Goal: Information Seeking & Learning: Learn about a topic

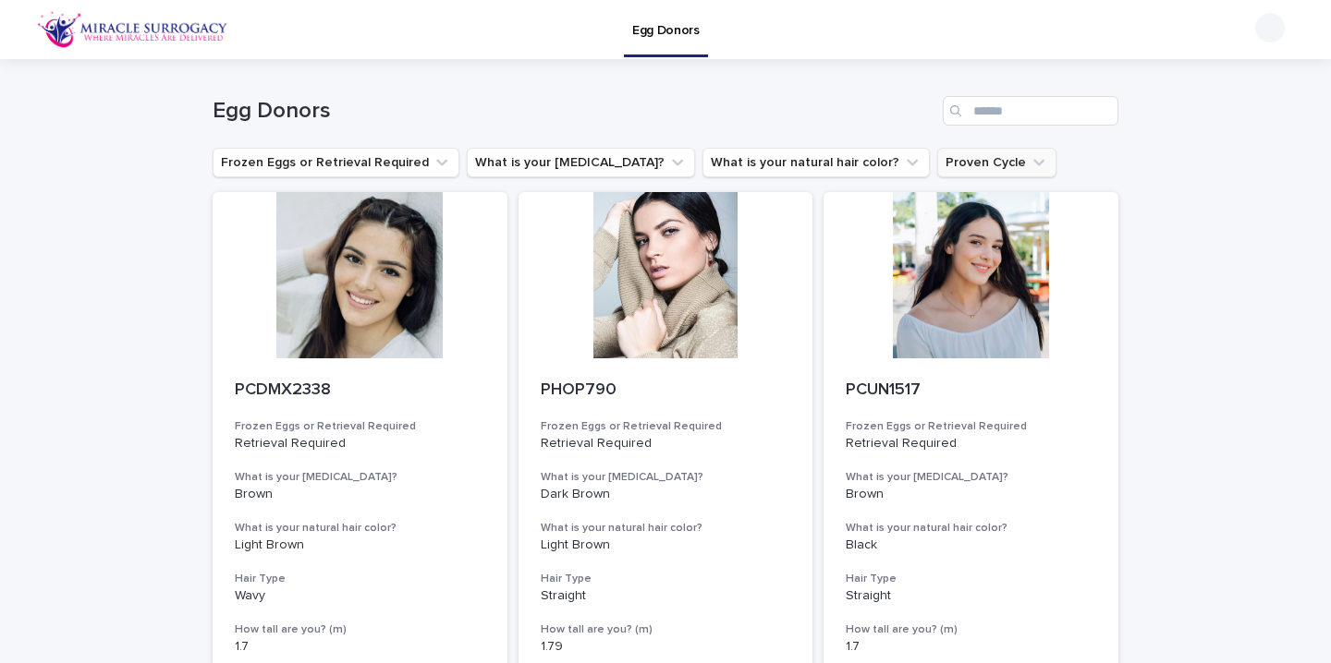
click at [937, 172] on button "Proven Cycle" at bounding box center [996, 163] width 119 height 30
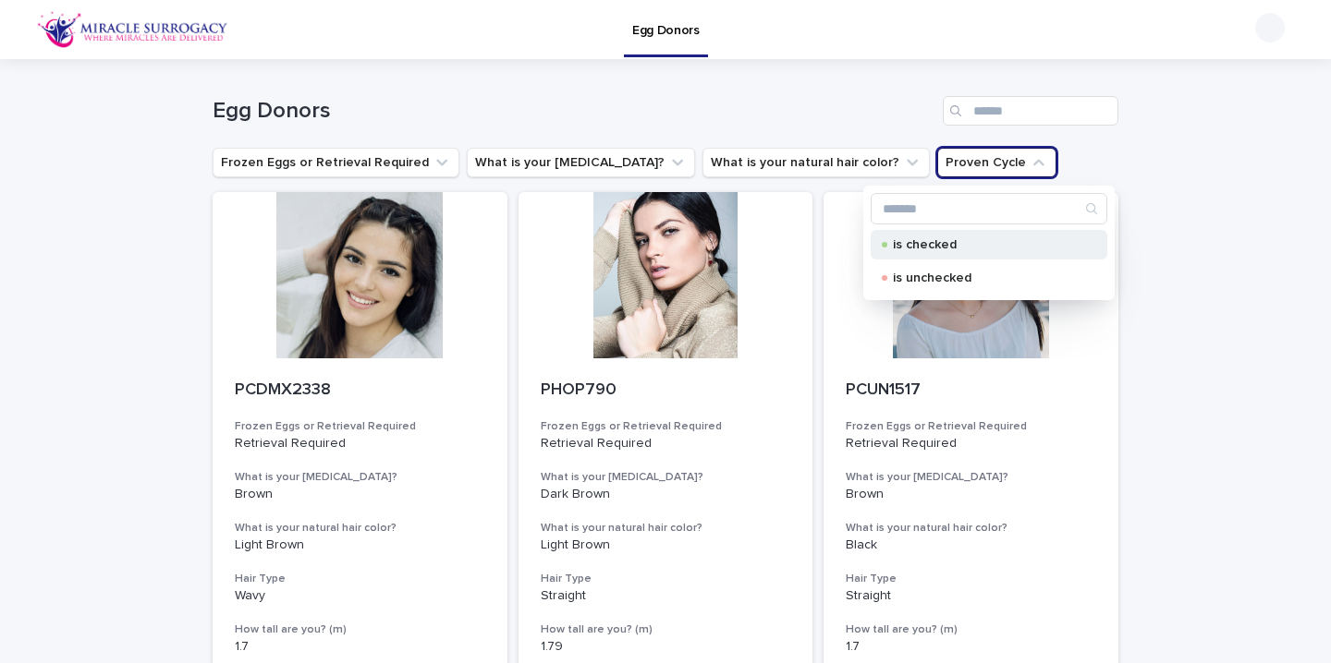
click at [919, 247] on p "is checked" at bounding box center [985, 244] width 185 height 13
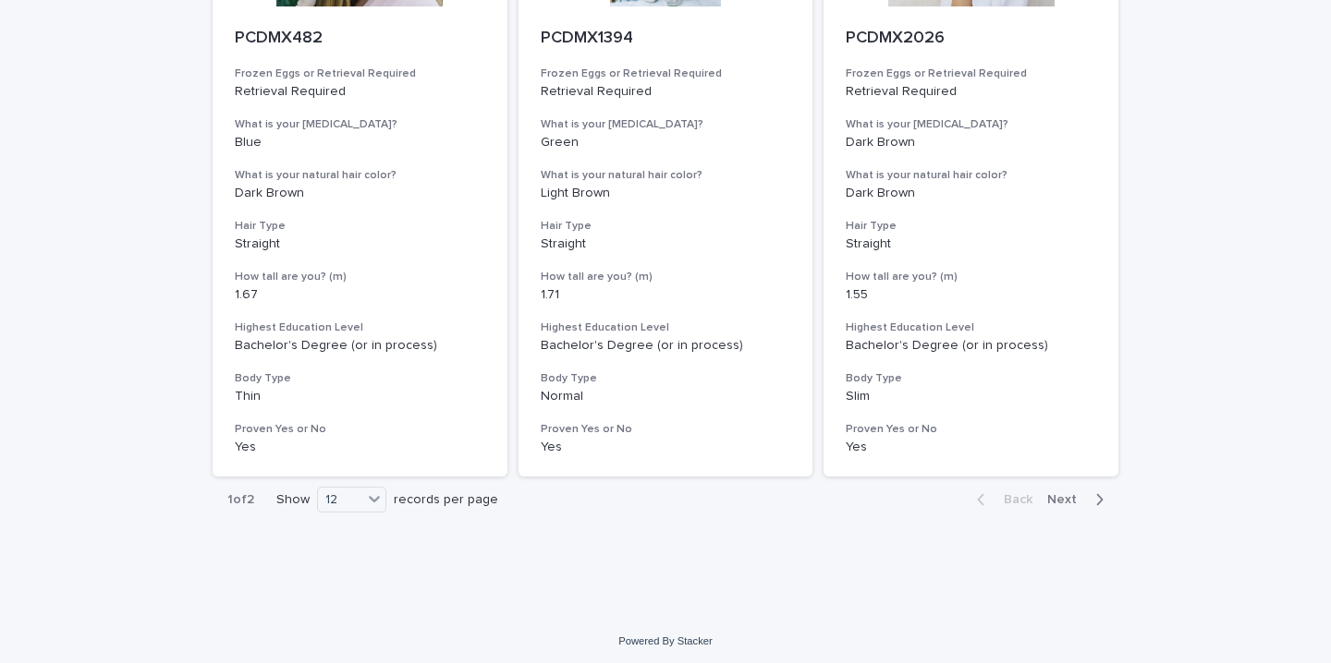
scroll to position [2341, 0]
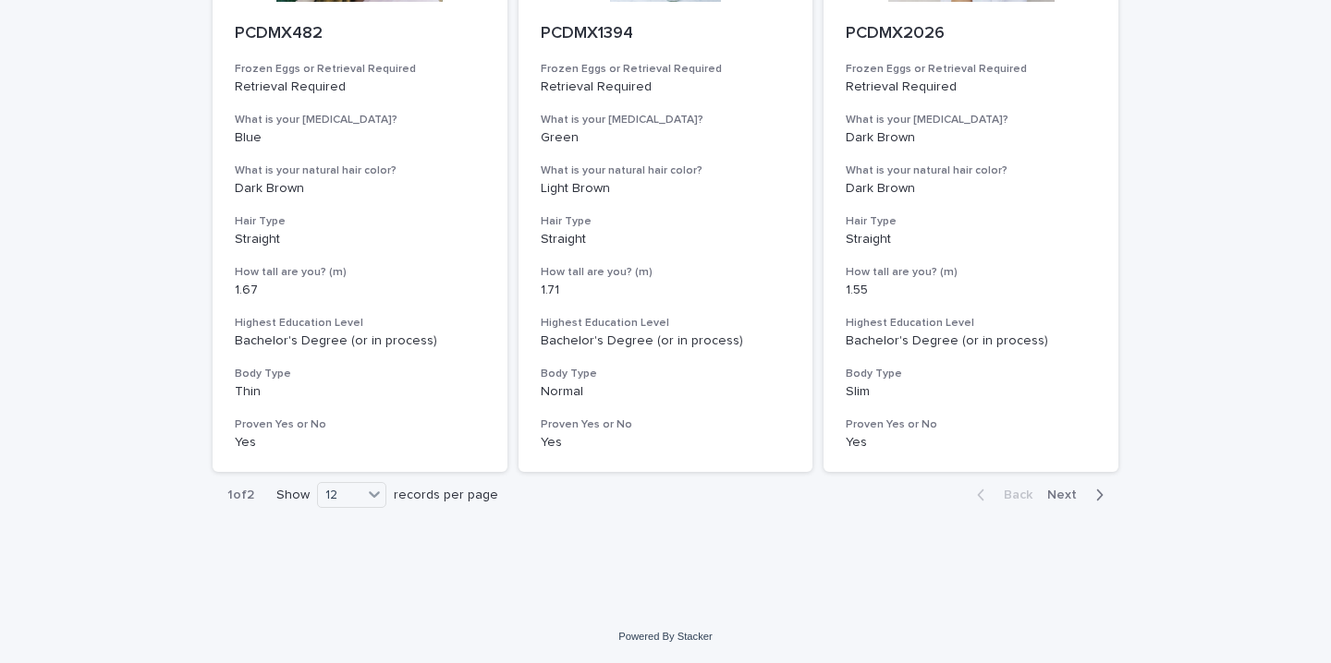
click at [1064, 495] on span "Next" at bounding box center [1067, 495] width 41 height 13
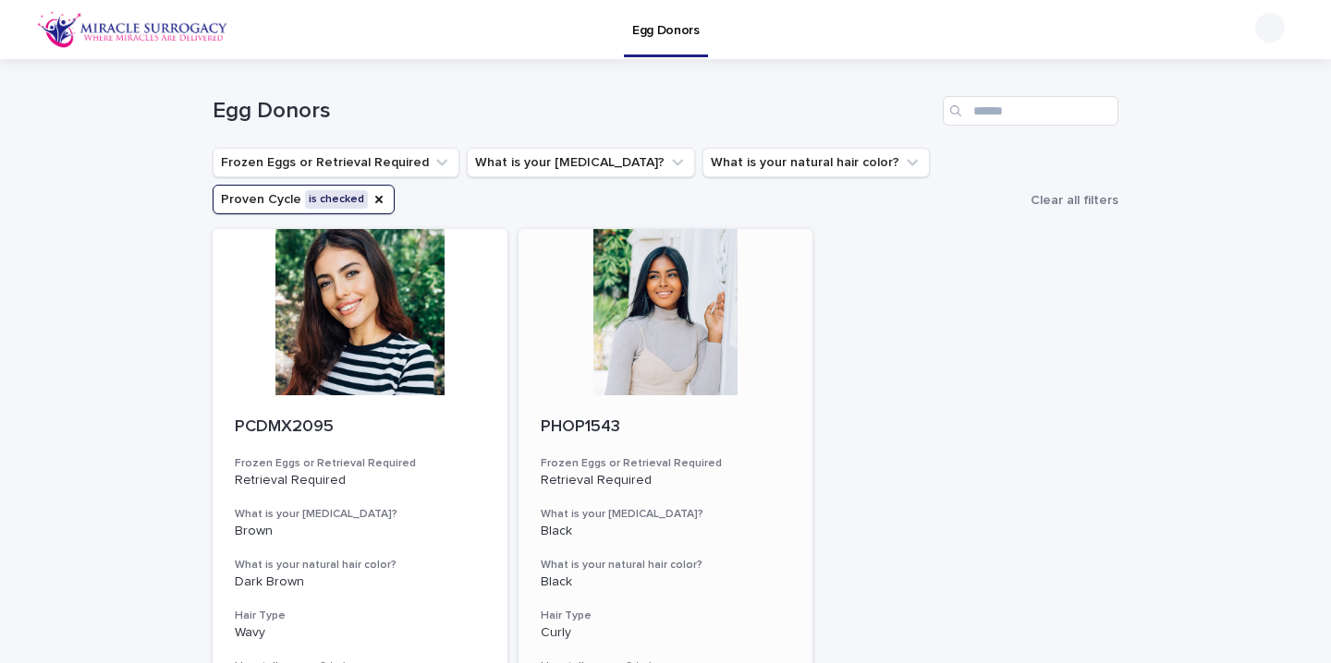
scroll to position [396, 0]
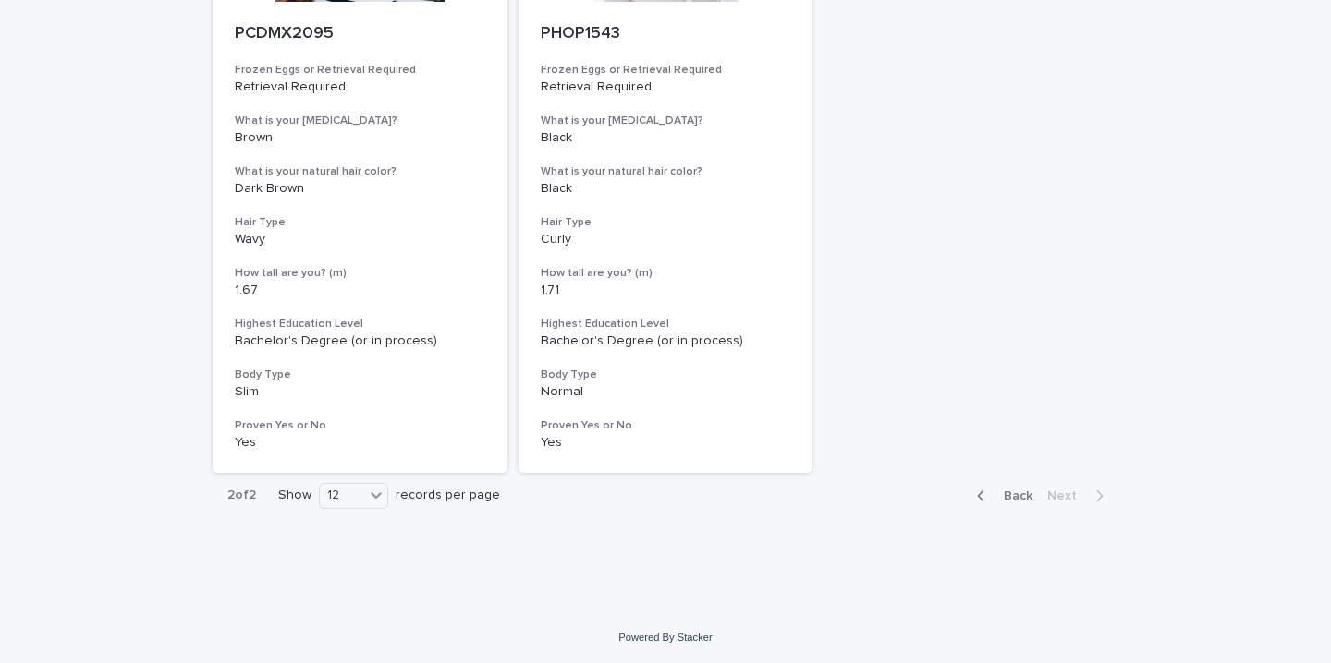
click at [1011, 494] on span "Back" at bounding box center [1012, 496] width 40 height 13
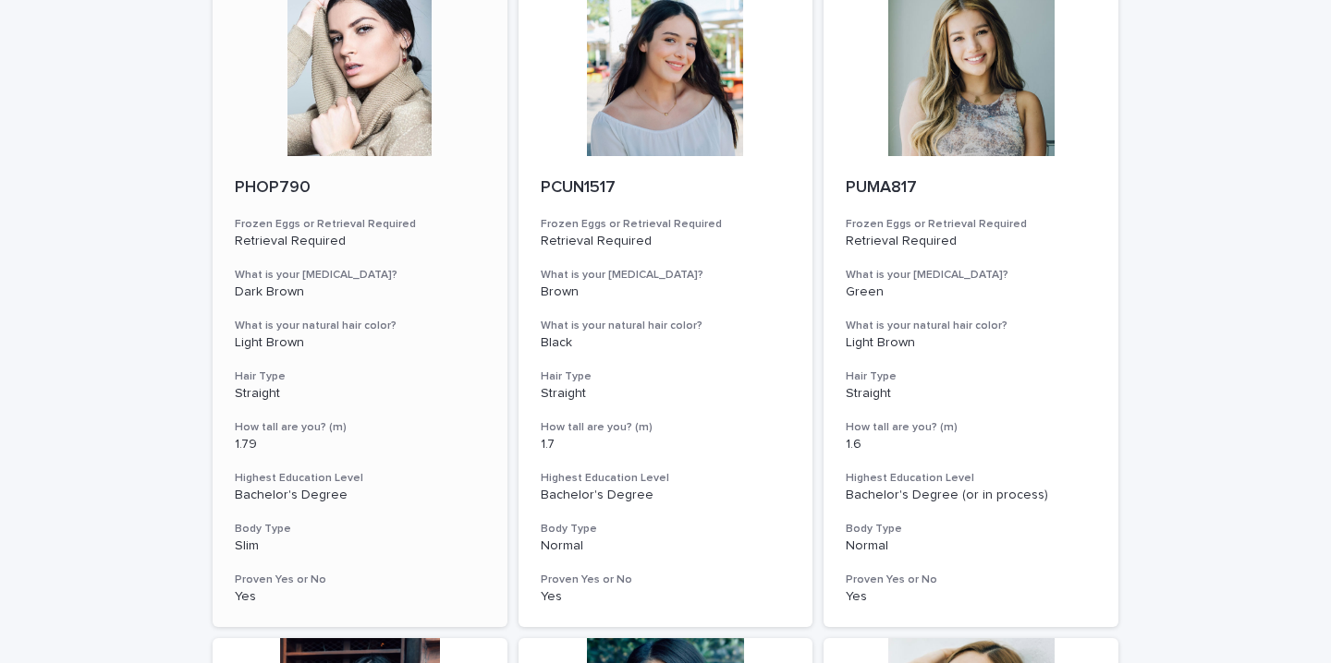
scroll to position [249, 0]
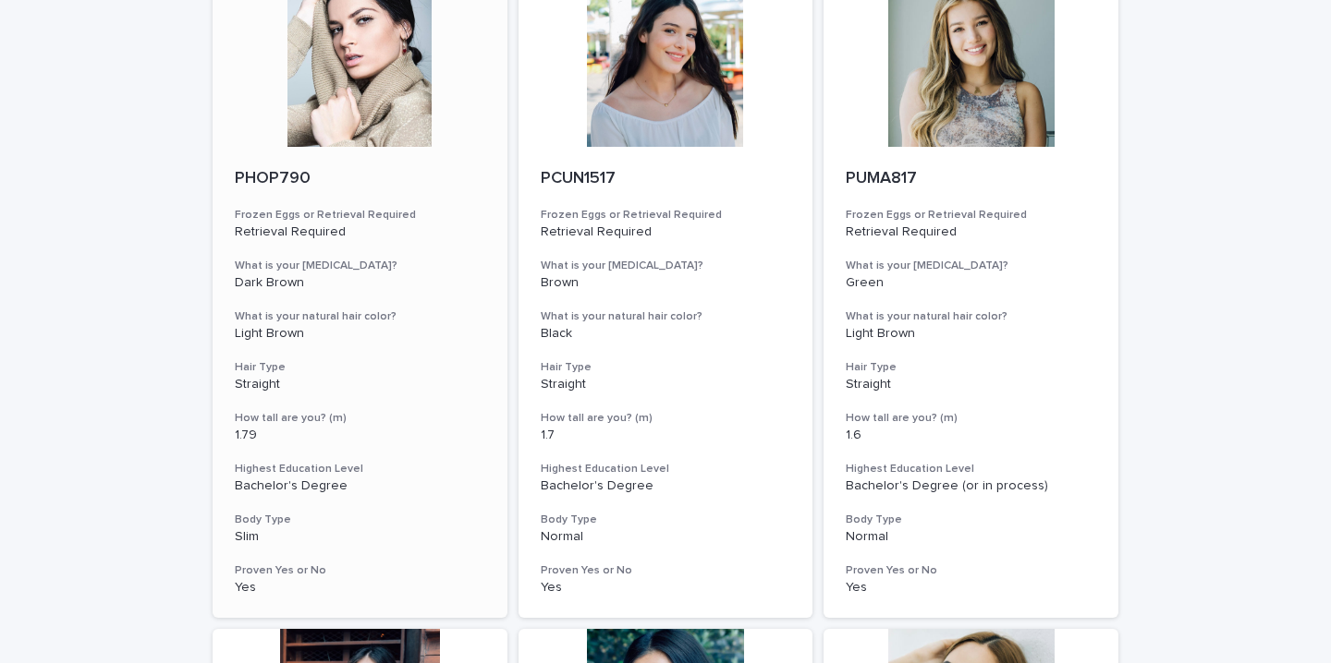
click at [406, 55] on div at bounding box center [360, 64] width 295 height 166
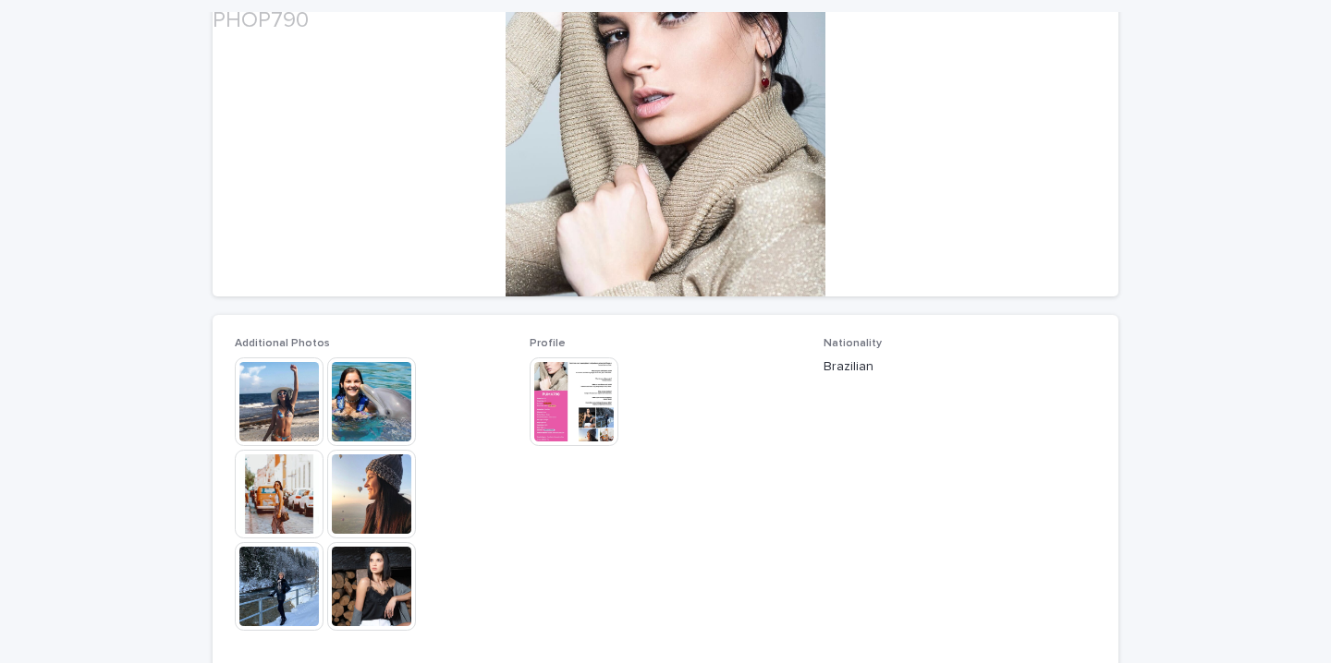
scroll to position [287, 0]
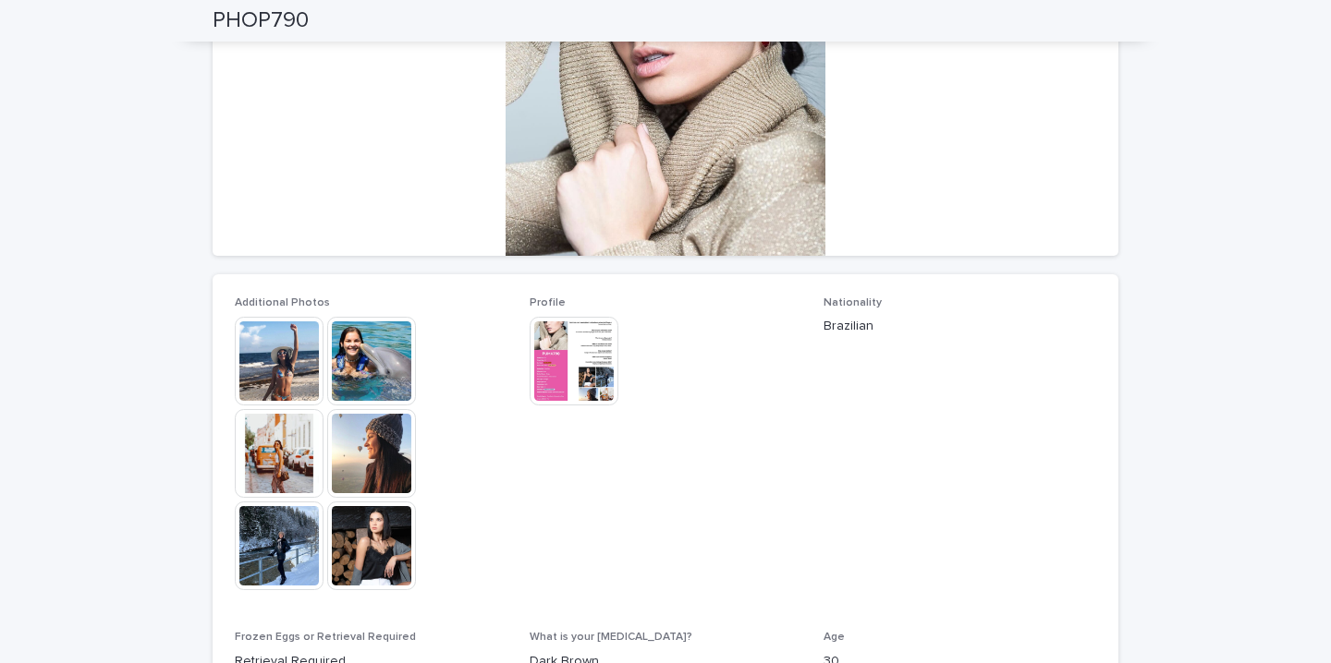
click at [292, 357] on img at bounding box center [279, 361] width 89 height 89
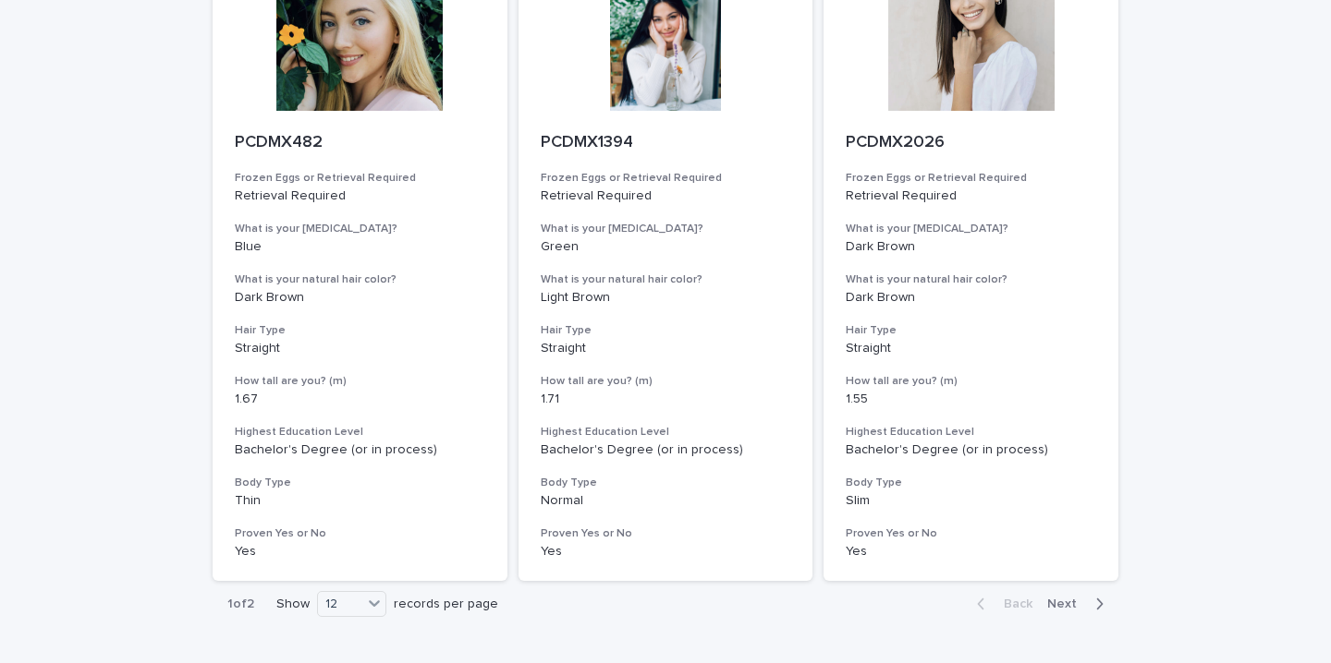
scroll to position [2233, 0]
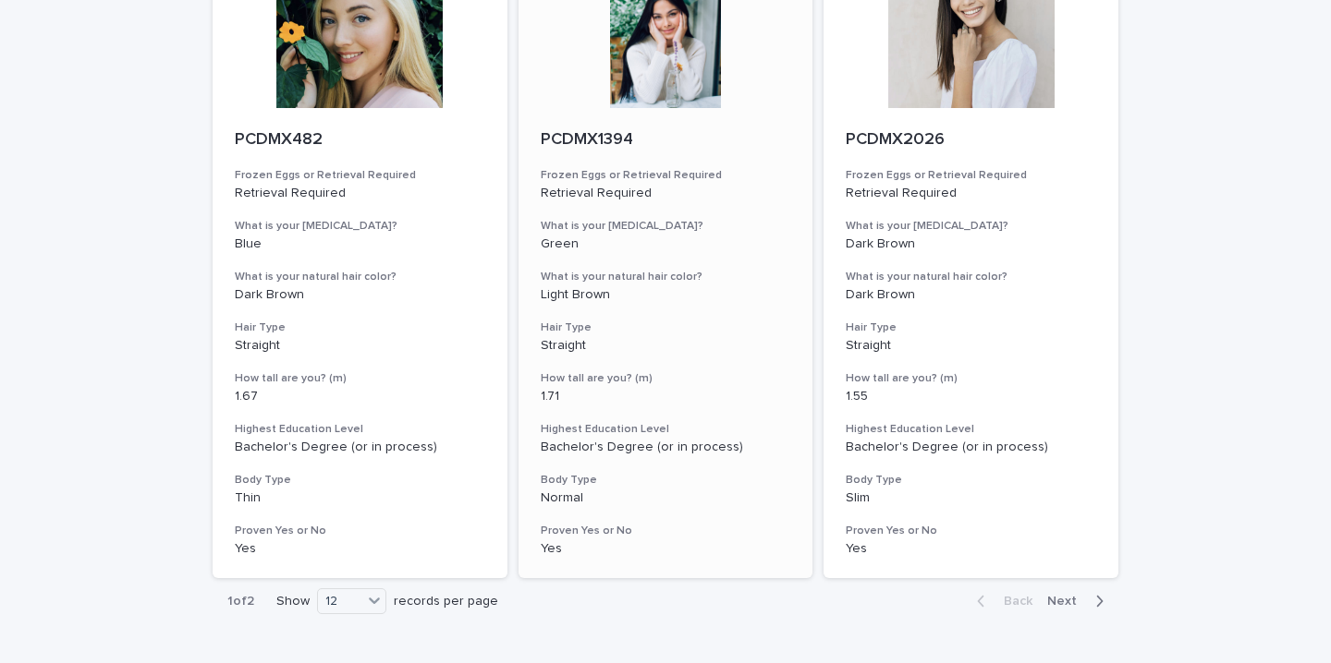
click at [671, 71] on div at bounding box center [665, 25] width 295 height 166
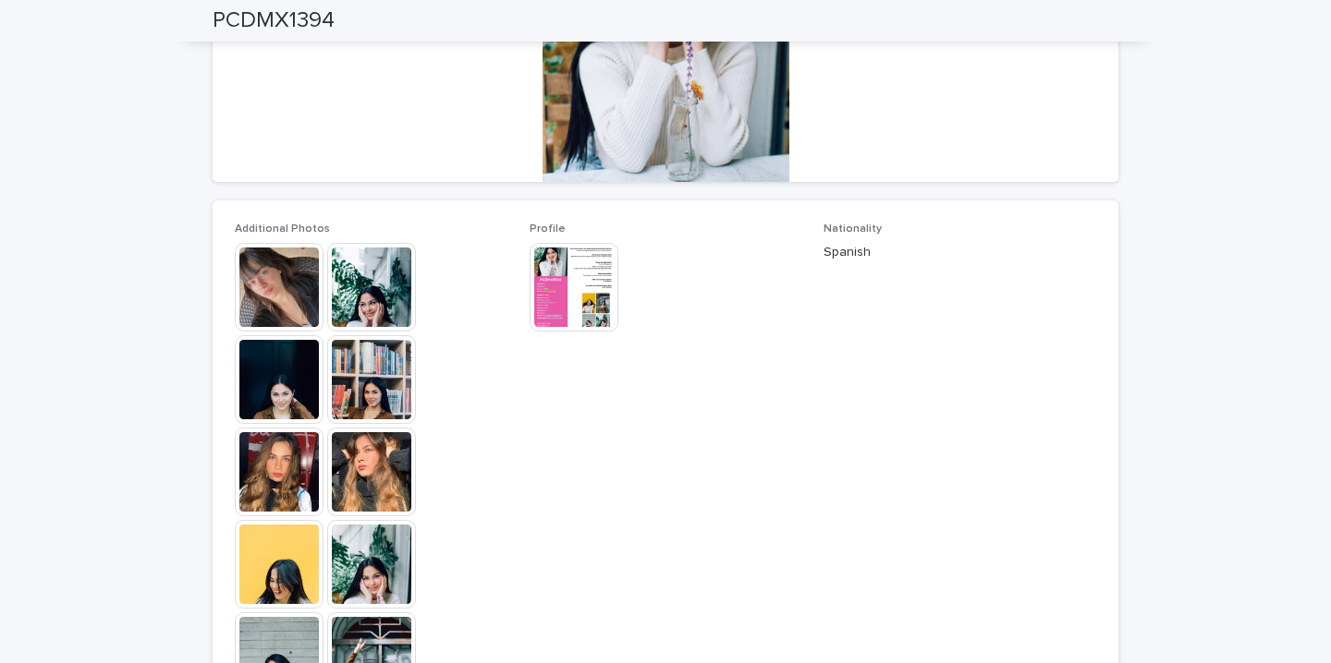
scroll to position [372, 0]
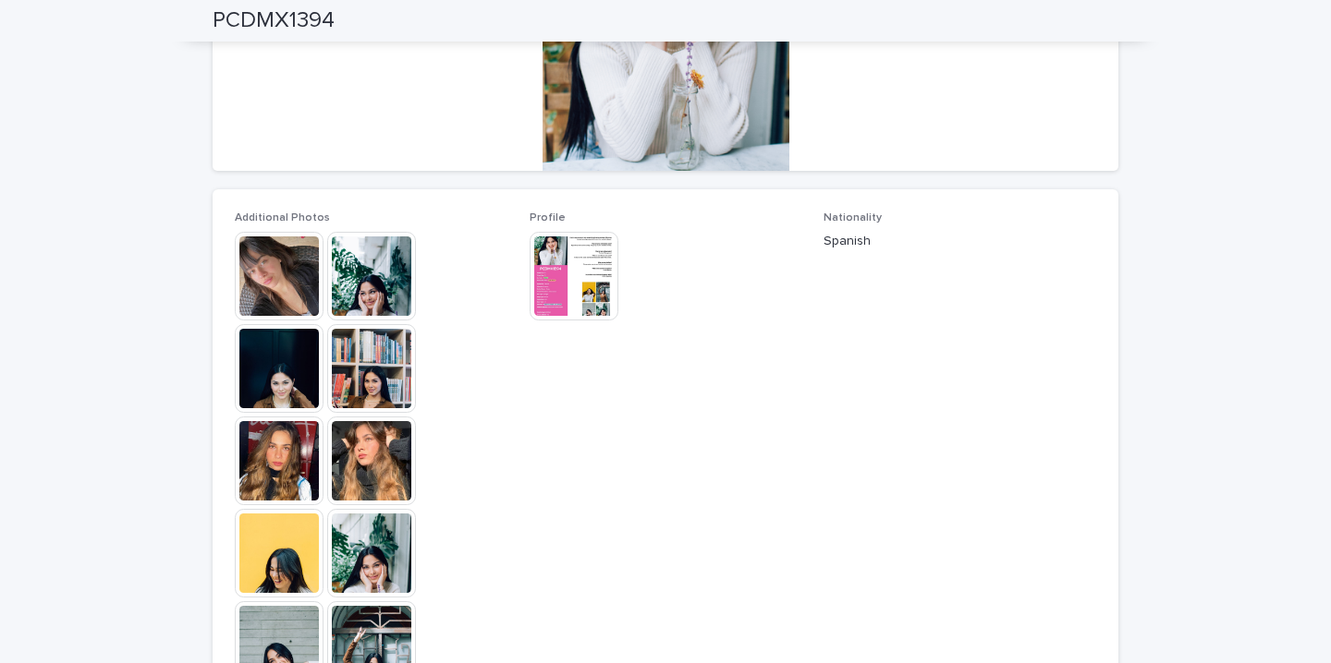
click at [287, 283] on img at bounding box center [279, 276] width 89 height 89
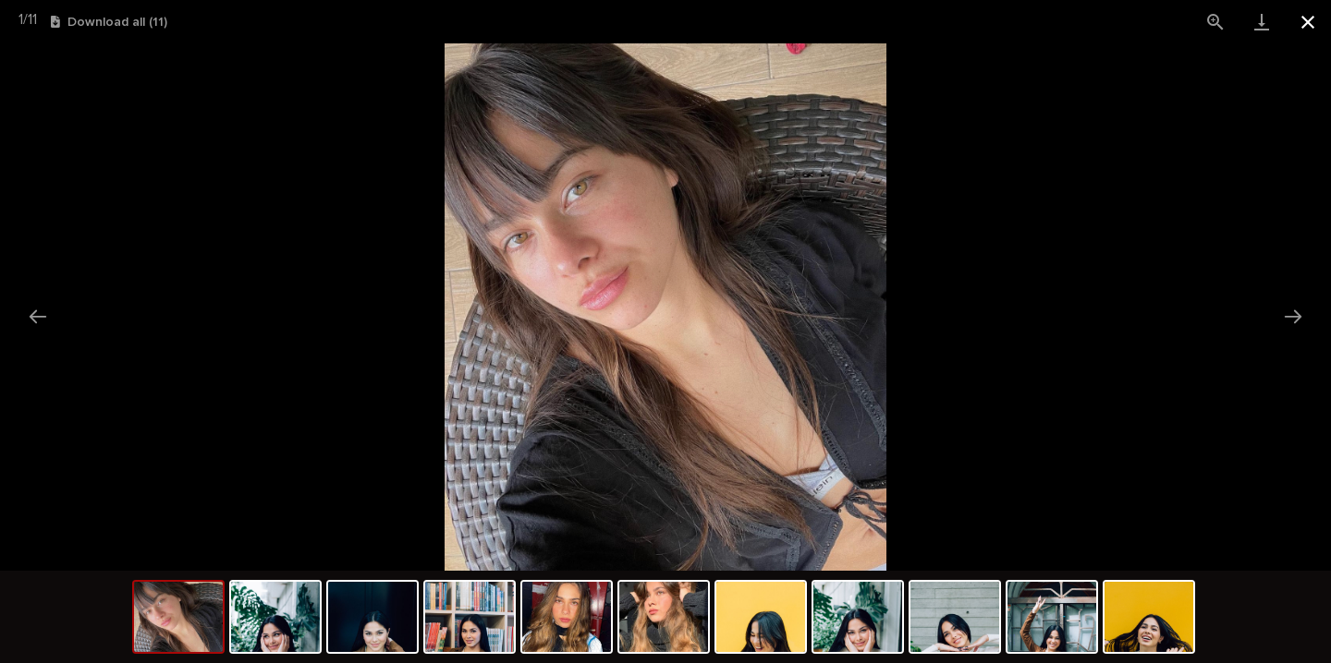
click at [1308, 21] on button "Close gallery" at bounding box center [1307, 21] width 46 height 43
